Goal: Information Seeking & Learning: Learn about a topic

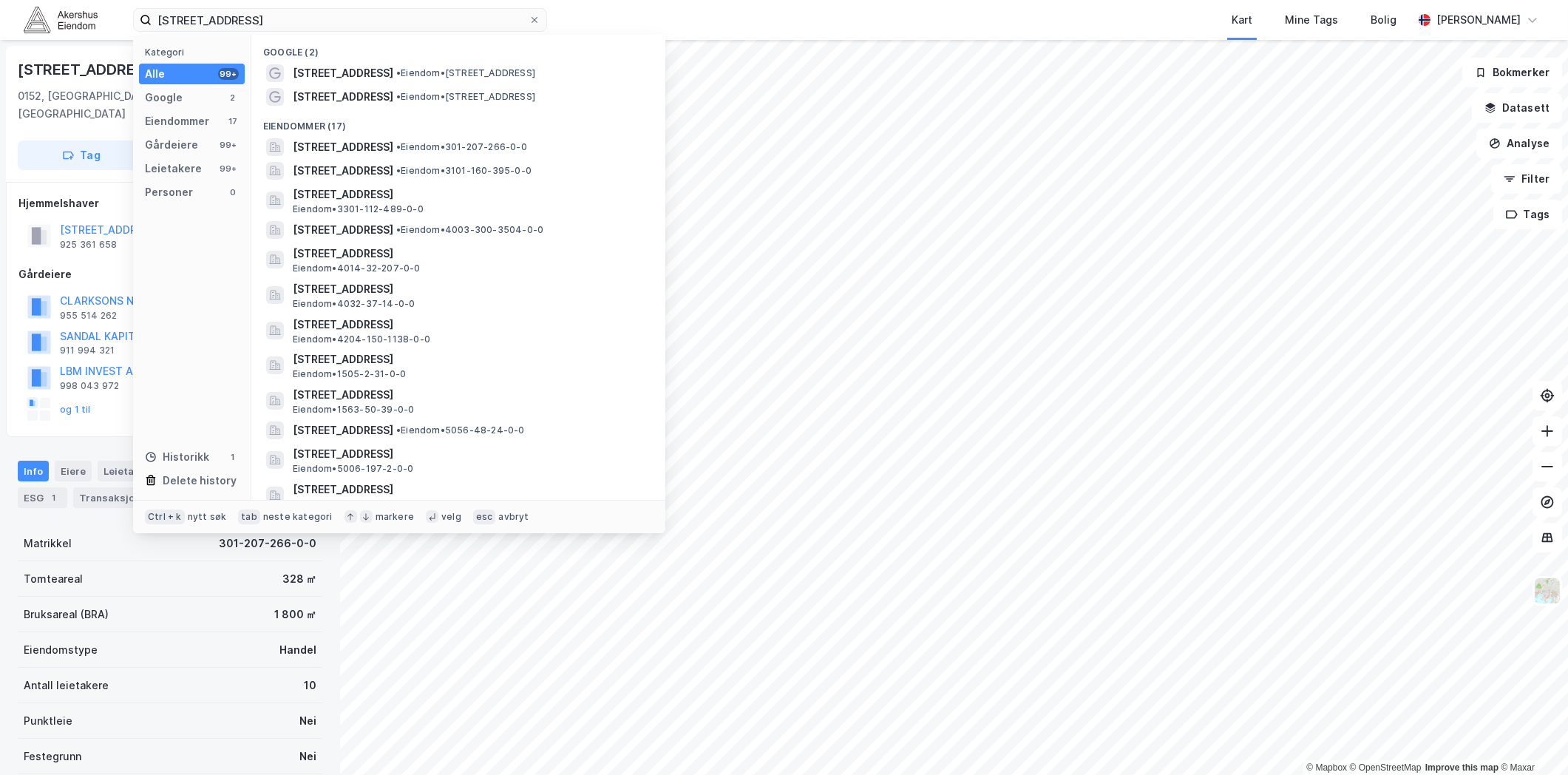
click at [361, 13] on input "[STREET_ADDRESS]" at bounding box center [340, 20] width 377 height 22
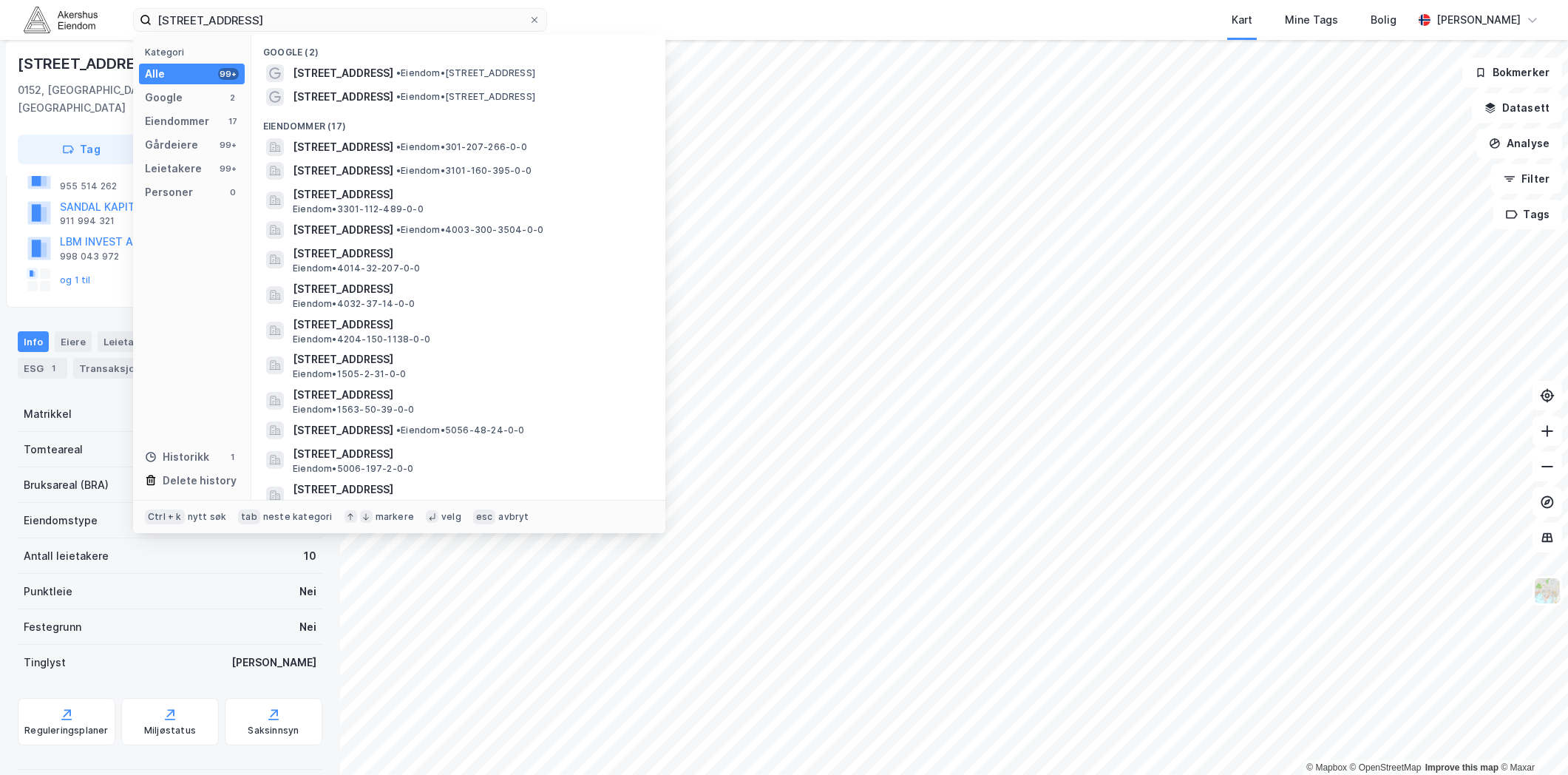
click at [361, 13] on input "[STREET_ADDRESS]" at bounding box center [340, 20] width 377 height 22
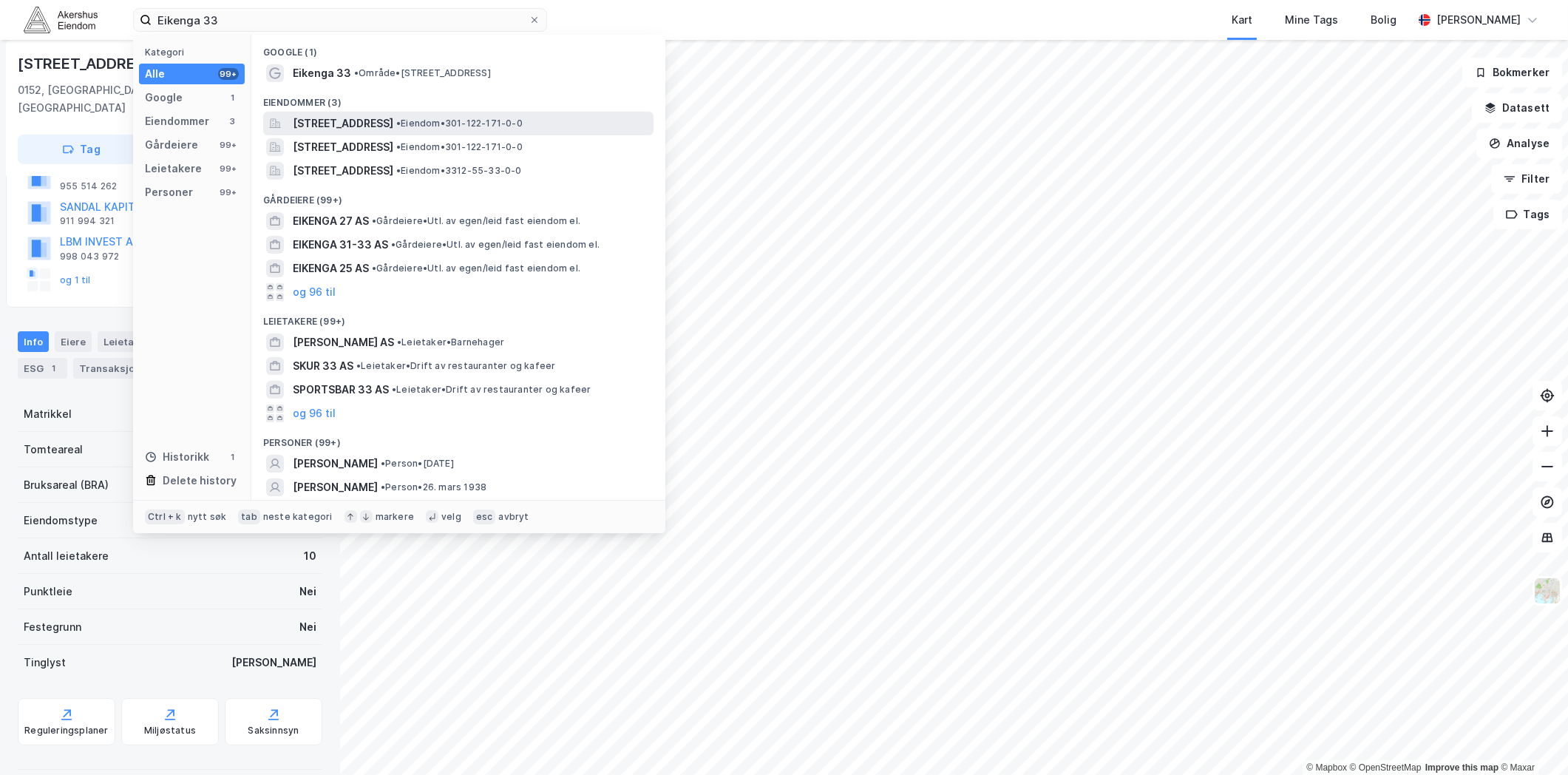
click at [393, 120] on span "[STREET_ADDRESS]" at bounding box center [343, 124] width 101 height 17
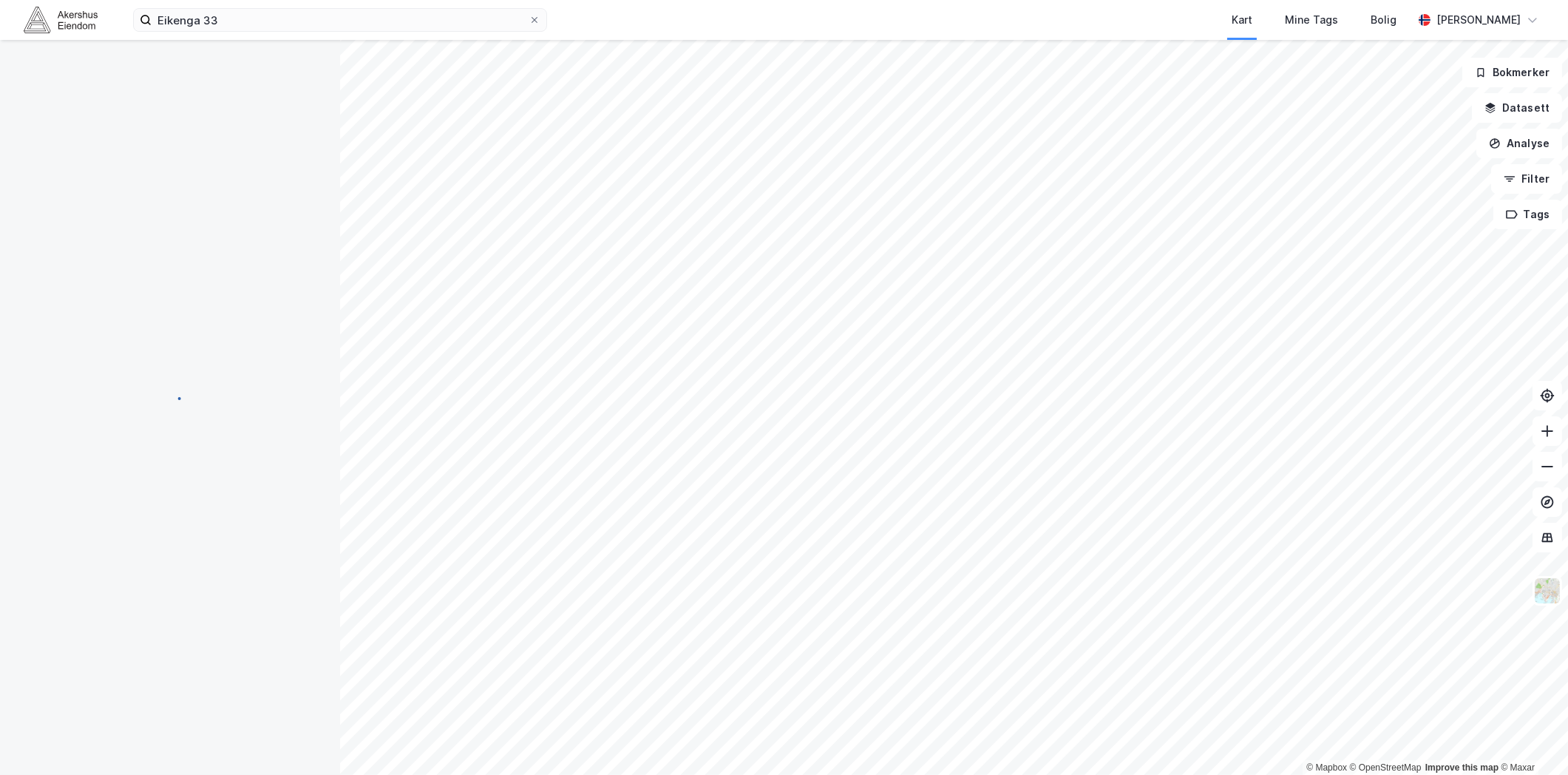
scroll to position [129, 0]
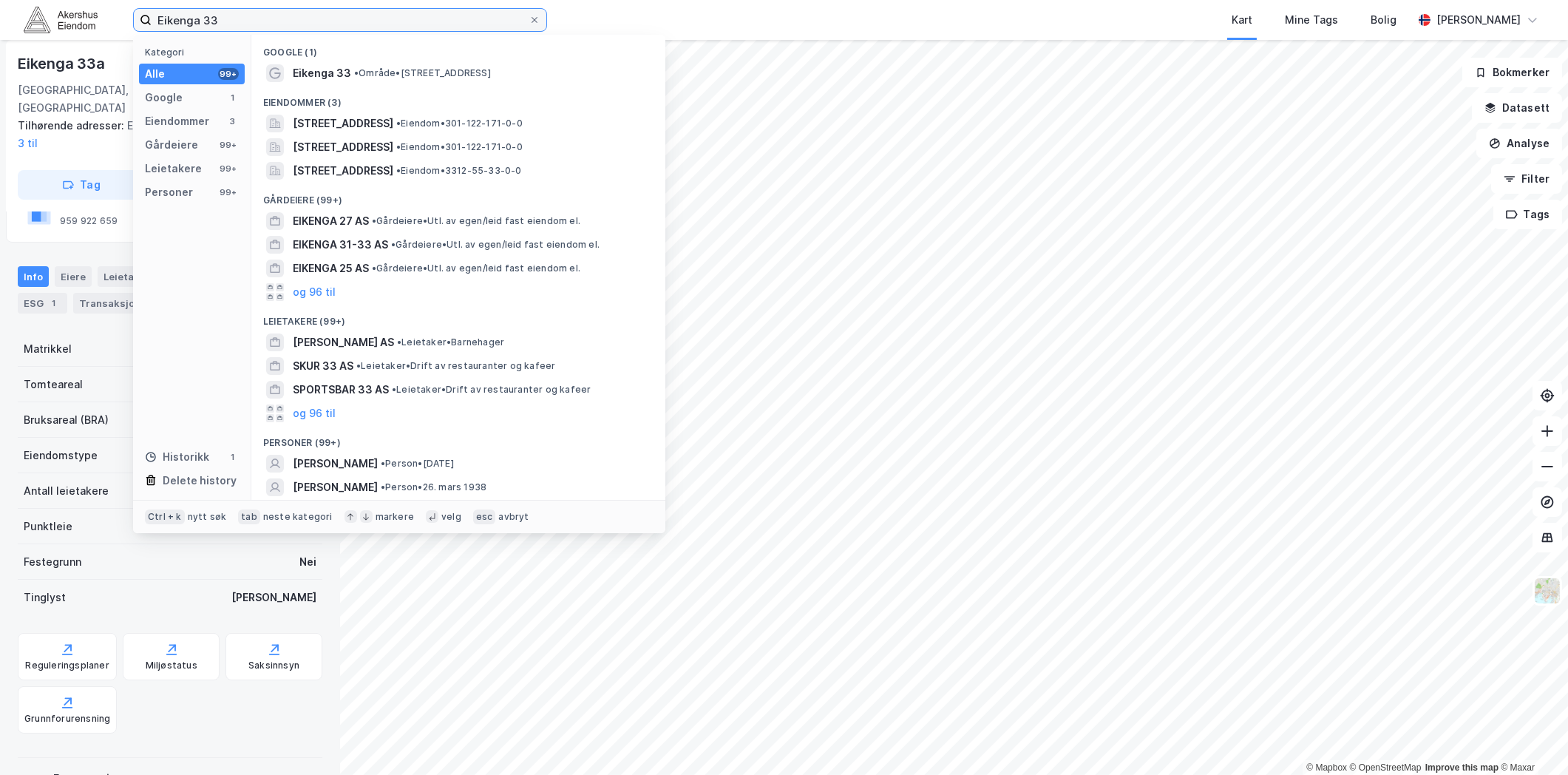
drag, startPoint x: 293, startPoint y: 25, endPoint x: -39, endPoint y: 13, distance: 332.2
click at [0, 13] on html "Eikenga 33 Kategori Alle 99+ Google 1 Eiendommer 3 Gårdeiere 99+ Leietakere 99+…" at bounding box center [784, 388] width 1568 height 775
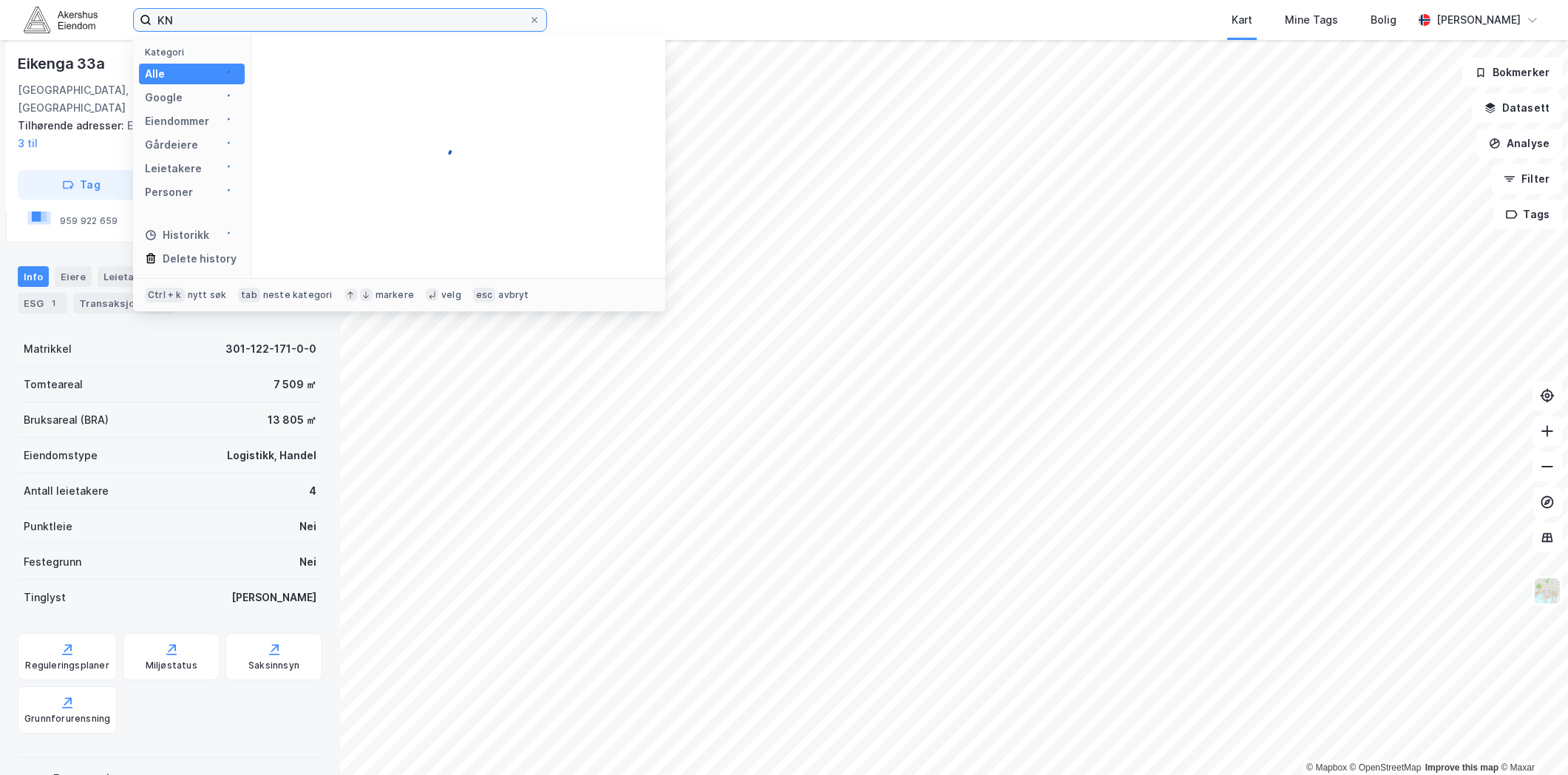
type input "K"
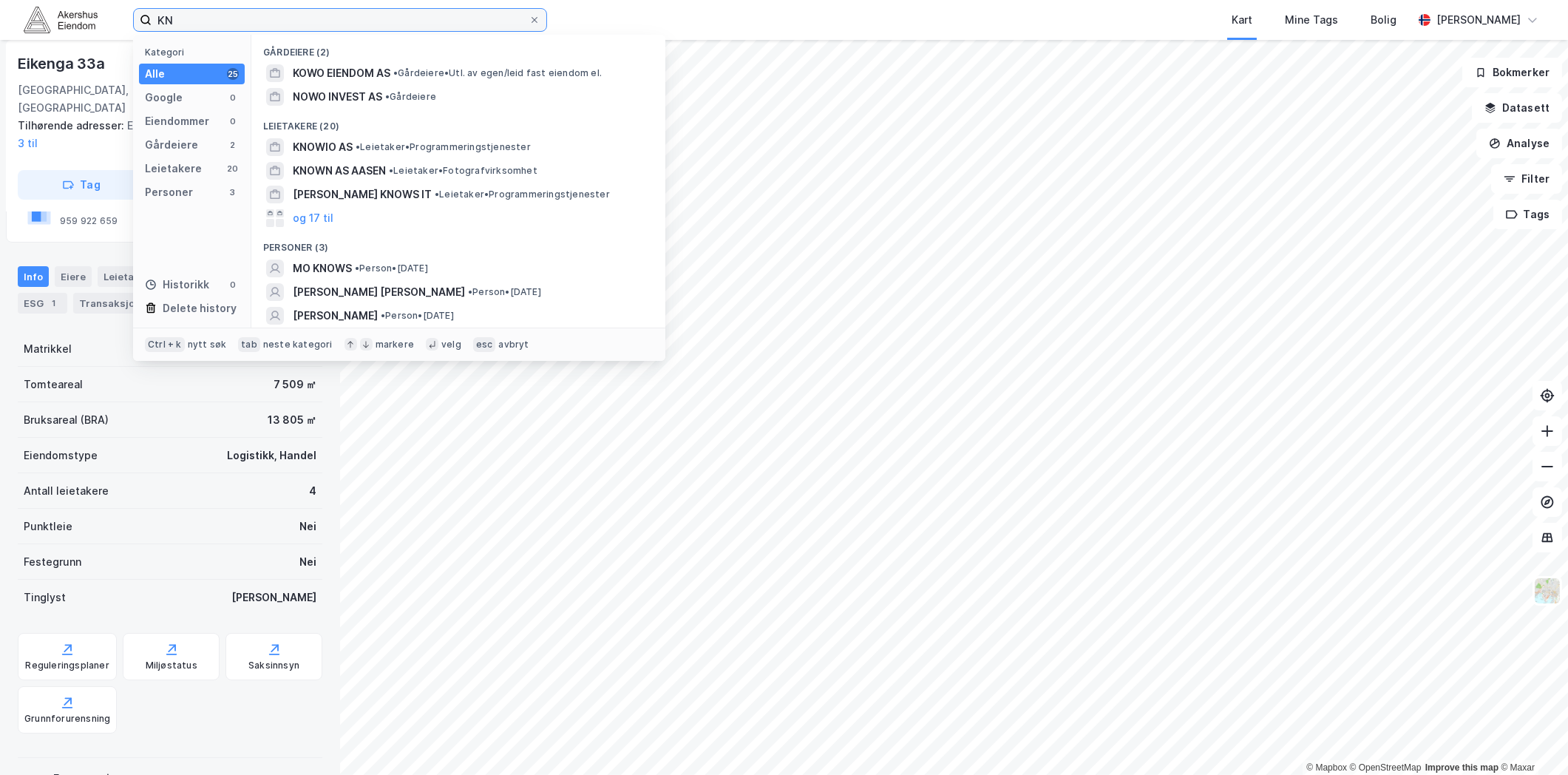
type input "K"
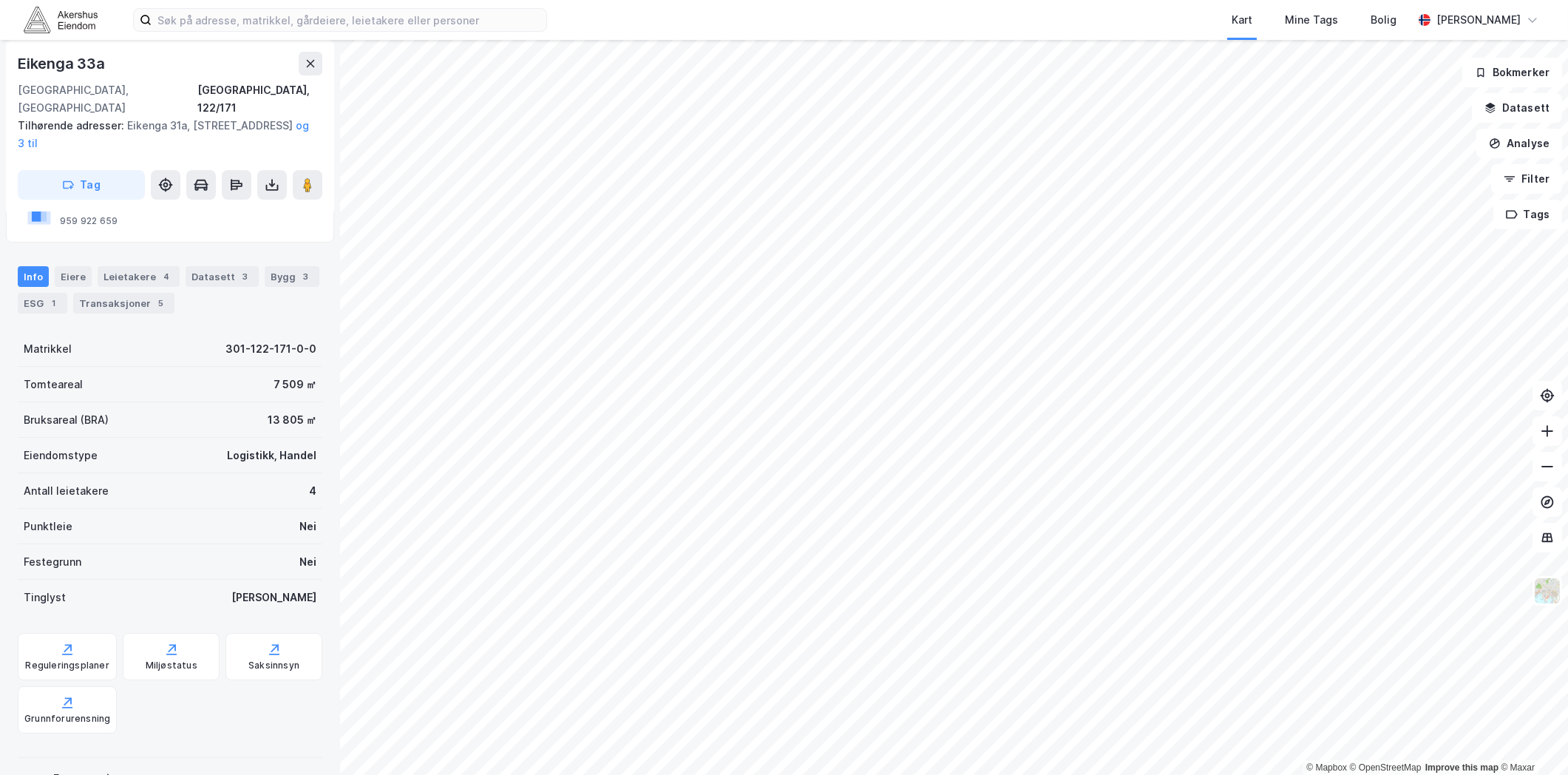
scroll to position [48, 0]
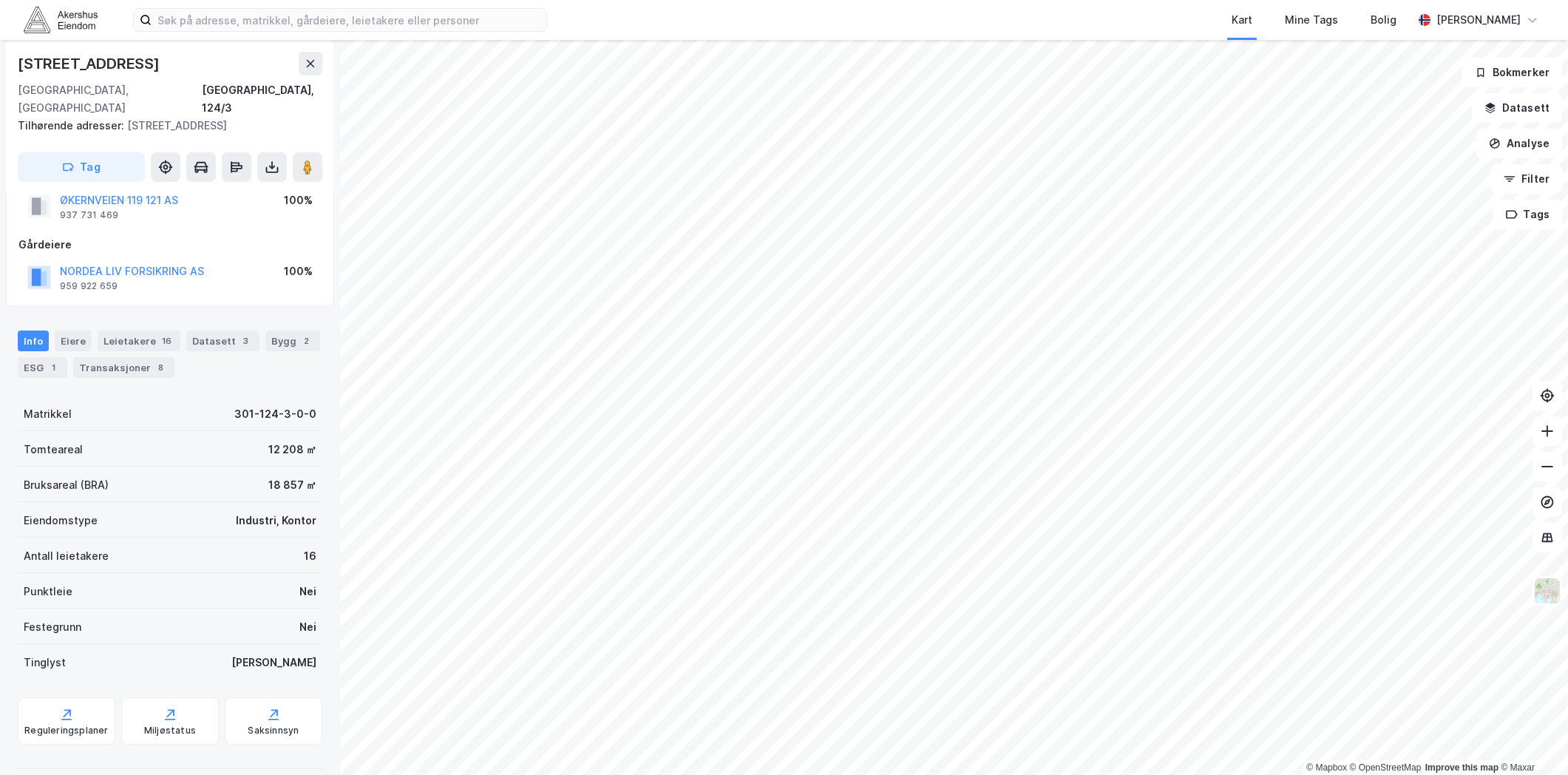
drag, startPoint x: 603, startPoint y: 13, endPoint x: 556, endPoint y: 25, distance: 48.5
click at [573, 21] on div "Kart Mine Tags Bolig [PERSON_NAME]" at bounding box center [784, 20] width 1568 height 40
click at [370, 21] on input at bounding box center [349, 20] width 395 height 22
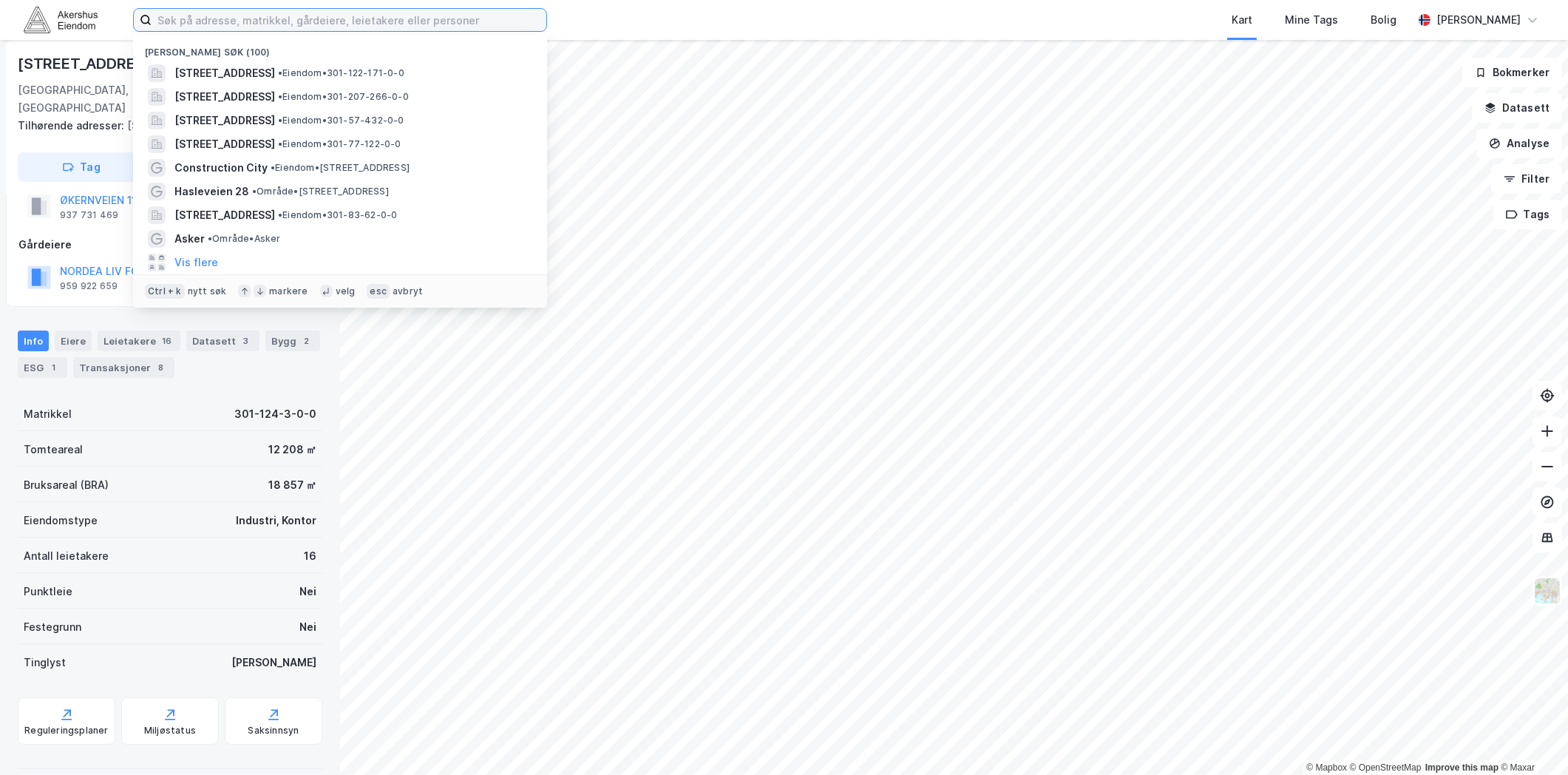
paste input "[STREET_ADDRESS]"
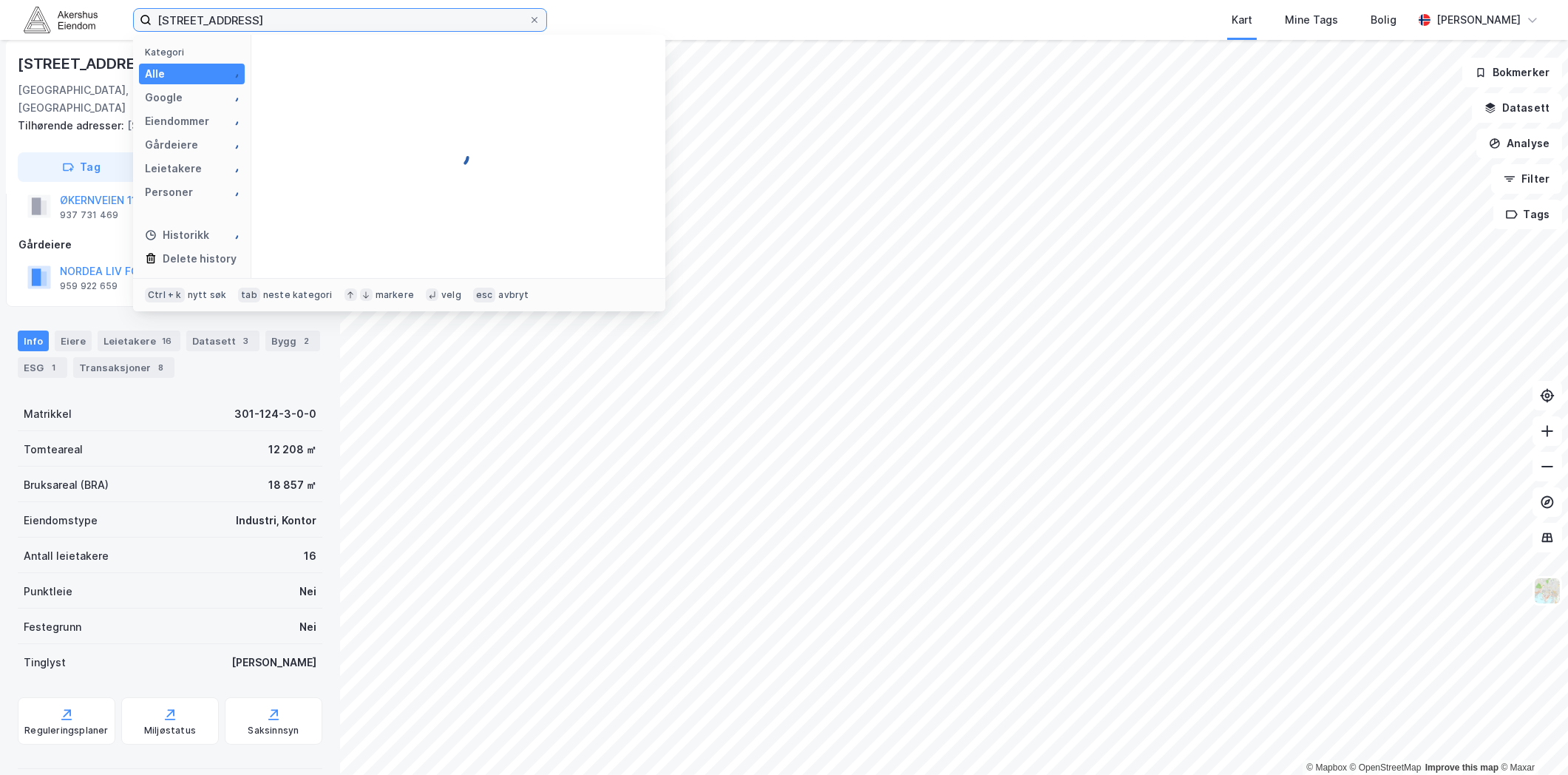
type input "[STREET_ADDRESS]"
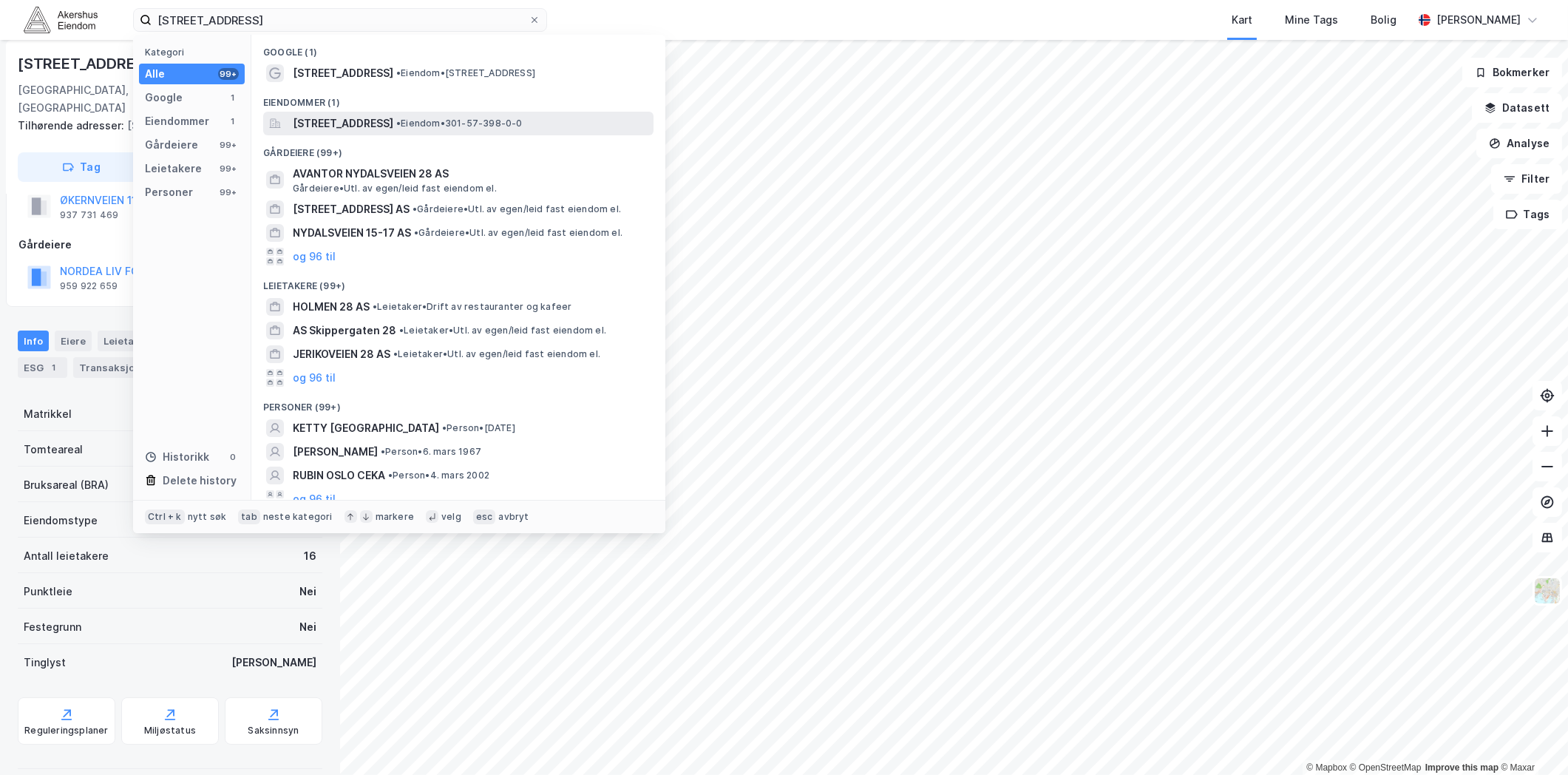
click at [393, 128] on span "[STREET_ADDRESS]" at bounding box center [343, 124] width 101 height 17
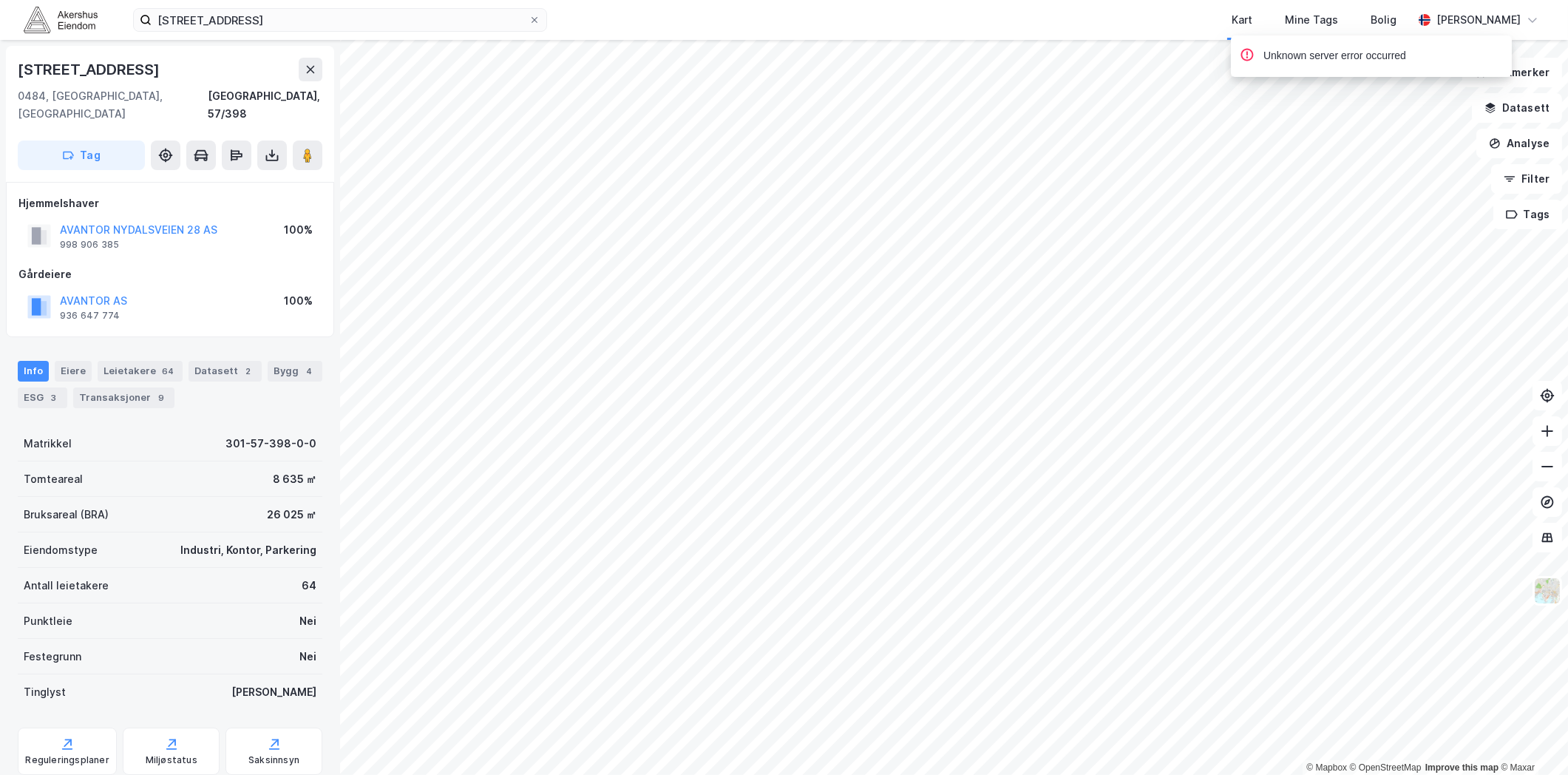
scroll to position [48, 0]
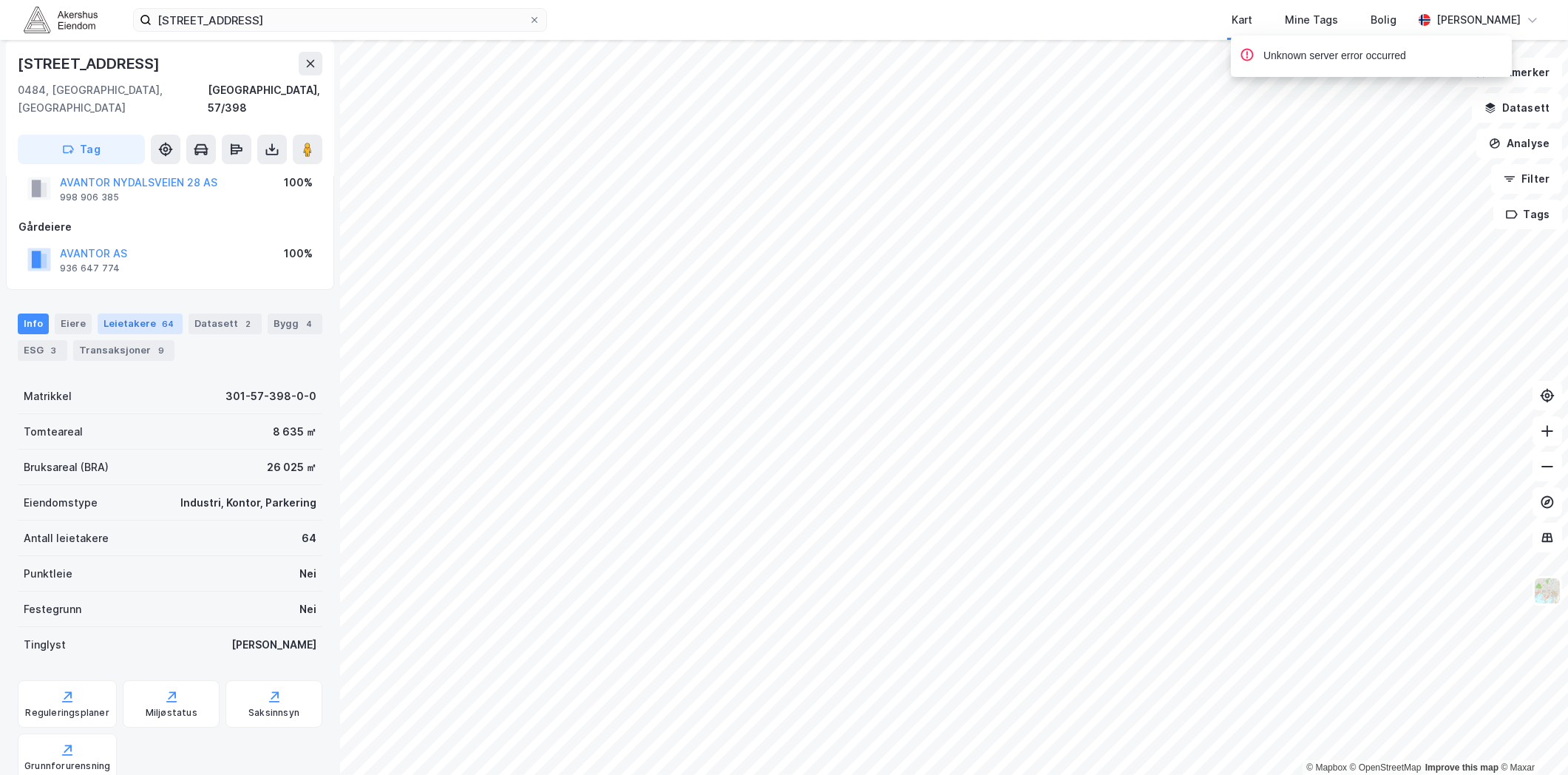
click at [152, 314] on div "Leietakere 64" at bounding box center [139, 324] width 85 height 21
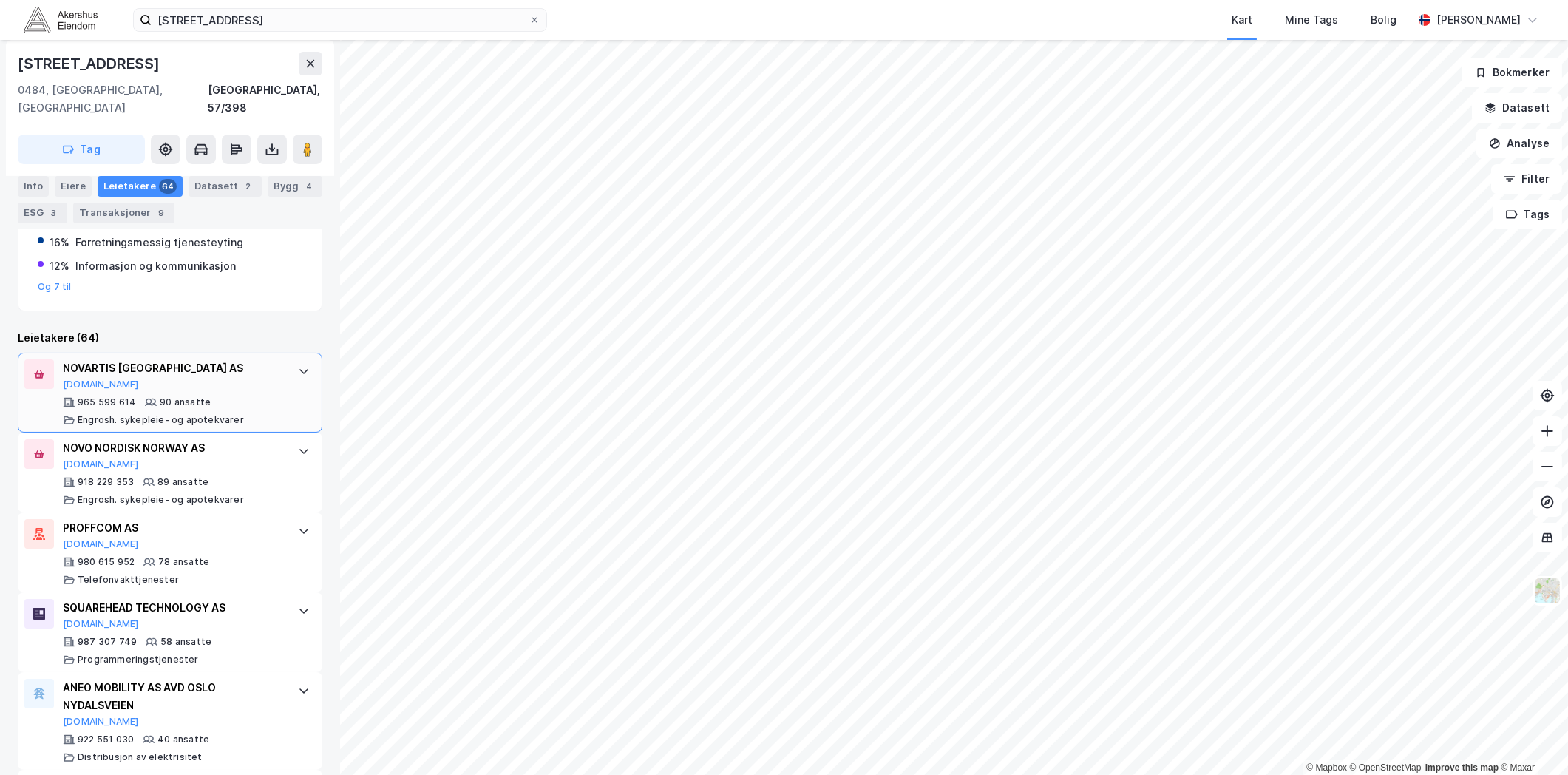
scroll to position [164, 0]
